Goal: Task Accomplishment & Management: Use online tool/utility

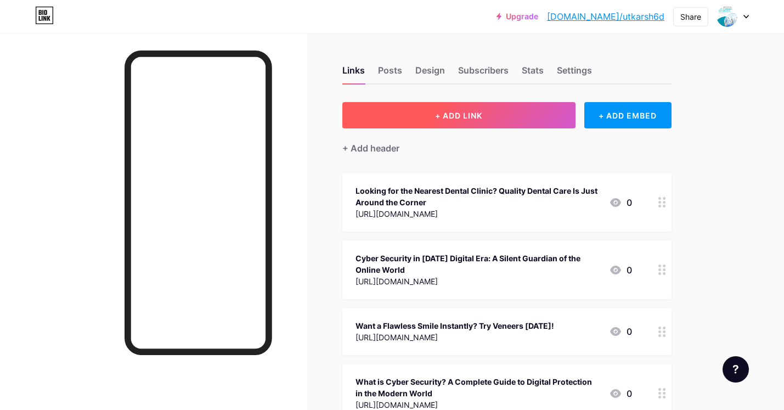
click at [515, 119] on button "+ ADD LINK" at bounding box center [458, 115] width 233 height 26
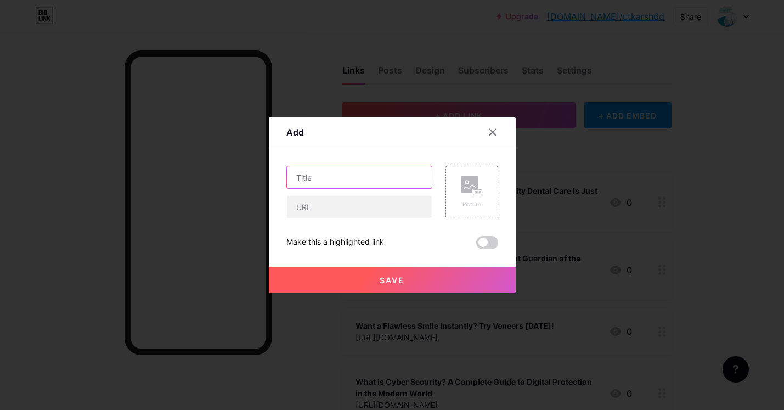
click at [351, 184] on input "text" at bounding box center [359, 177] width 145 height 22
paste input "Celebrity Veneer – The Secret Behind Picture-Perfect Smiles | Top Smile Dental …"
type input "Celebrity Veneer – The Secret Behind Picture-Perfect Smiles | Top Smile Dental …"
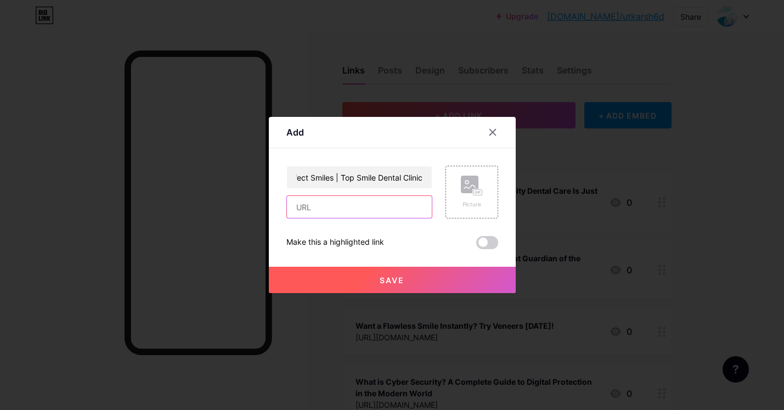
scroll to position [0, 0]
click at [332, 210] on input "text" at bounding box center [359, 207] width 145 height 22
paste input "[URL][DOMAIN_NAME]"
type input "[URL][DOMAIN_NAME]"
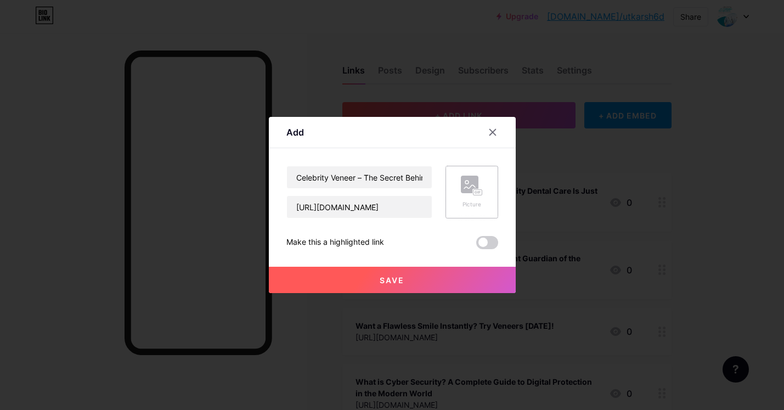
scroll to position [0, 0]
click at [471, 200] on div "Picture" at bounding box center [472, 204] width 22 height 8
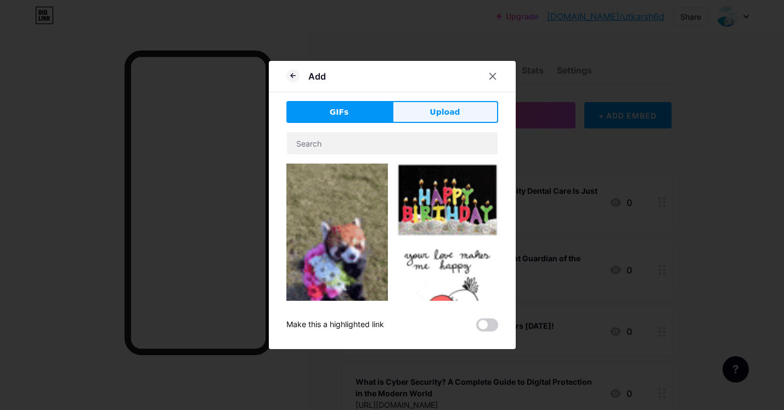
click at [425, 115] on button "Upload" at bounding box center [445, 112] width 106 height 22
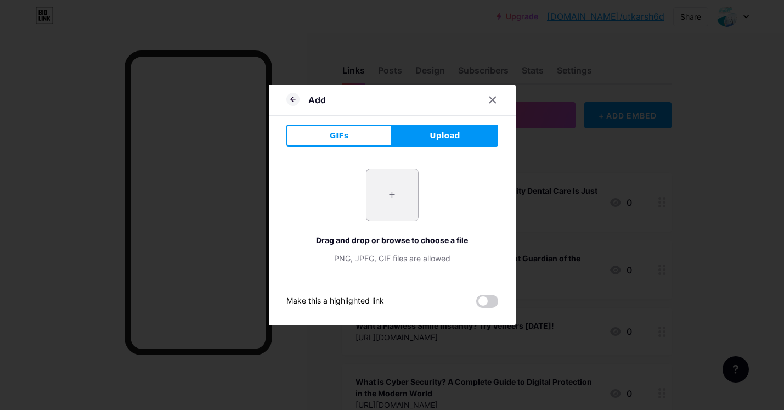
click at [395, 194] on input "file" at bounding box center [393, 195] width 52 height 52
type input "C:\fakepath\Transform Your Smile with a Hollywood Touch — Only at Top Smile Den…"
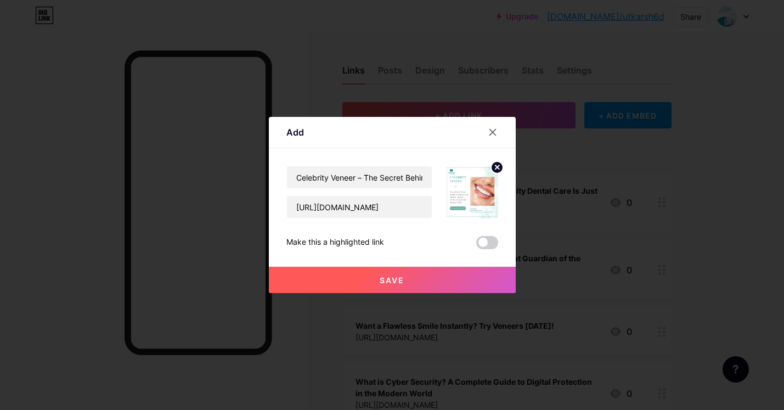
click at [419, 289] on button "Save" at bounding box center [392, 280] width 247 height 26
